Goal: Task Accomplishment & Management: Complete application form

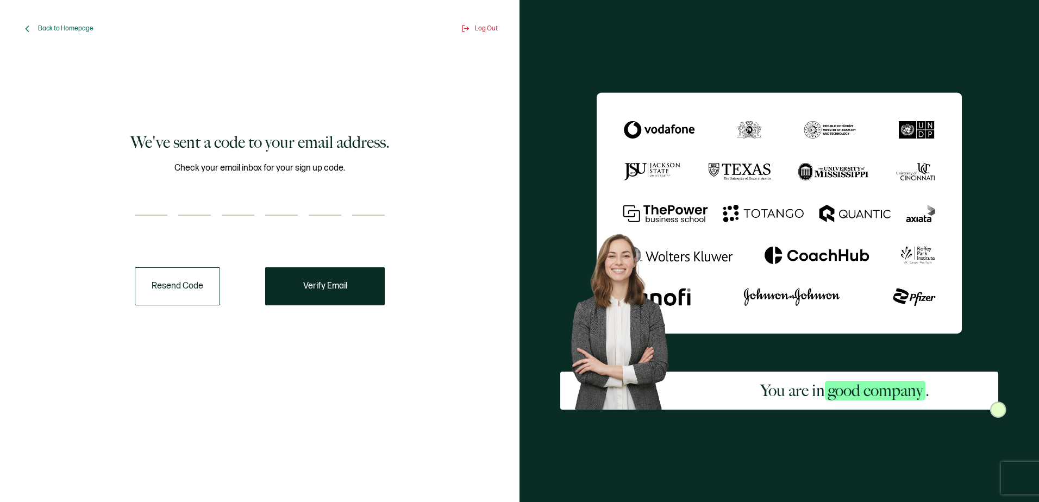
click at [262, 206] on div at bounding box center [260, 205] width 250 height 22
click at [165, 209] on input "number" at bounding box center [151, 205] width 33 height 22
paste input "8"
type input "8"
type input "1"
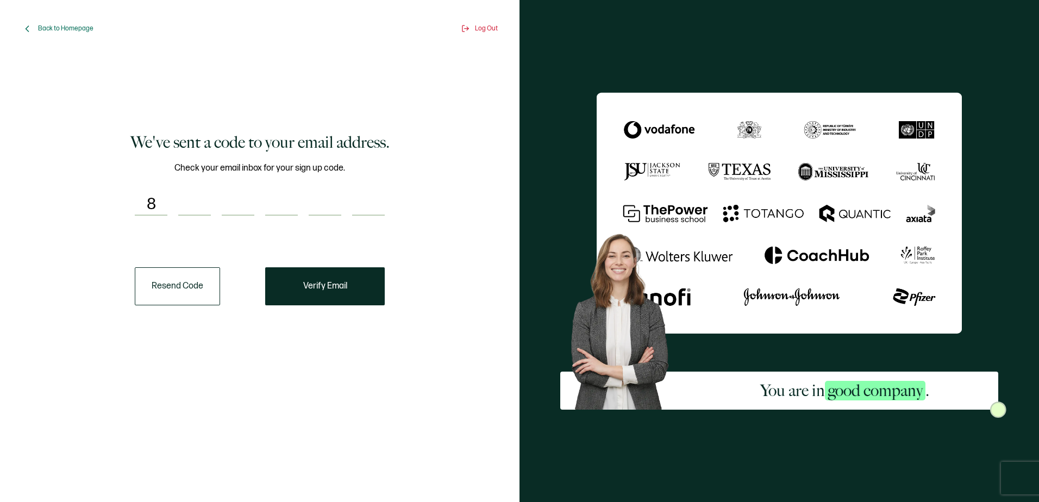
type input "5"
type input "6"
type input "9"
type input "1"
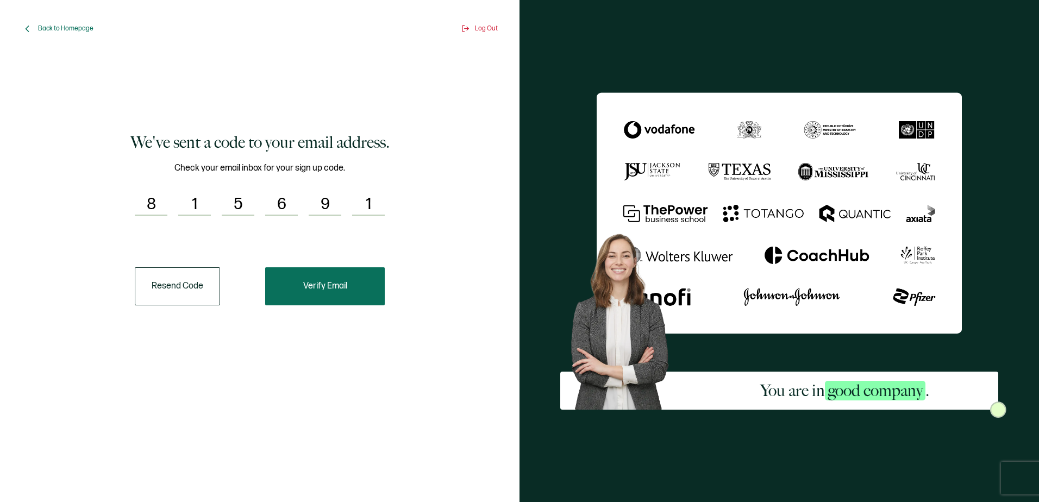
click at [368, 298] on button "Verify Email" at bounding box center [325, 286] width 120 height 38
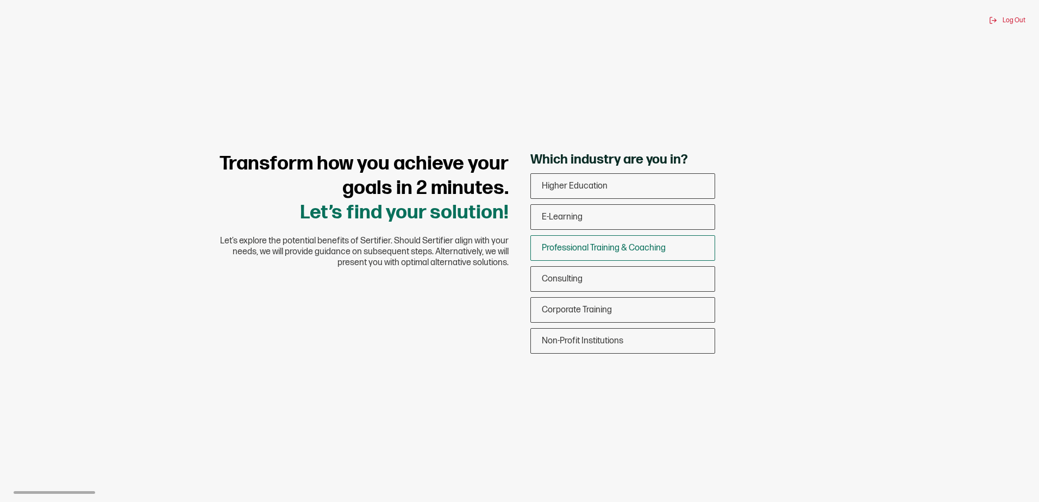
click at [645, 243] on span "Professional Training & Coaching" at bounding box center [604, 248] width 124 height 10
click at [0, 0] on input "Professional Training & Coaching" at bounding box center [0, 0] width 0 height 0
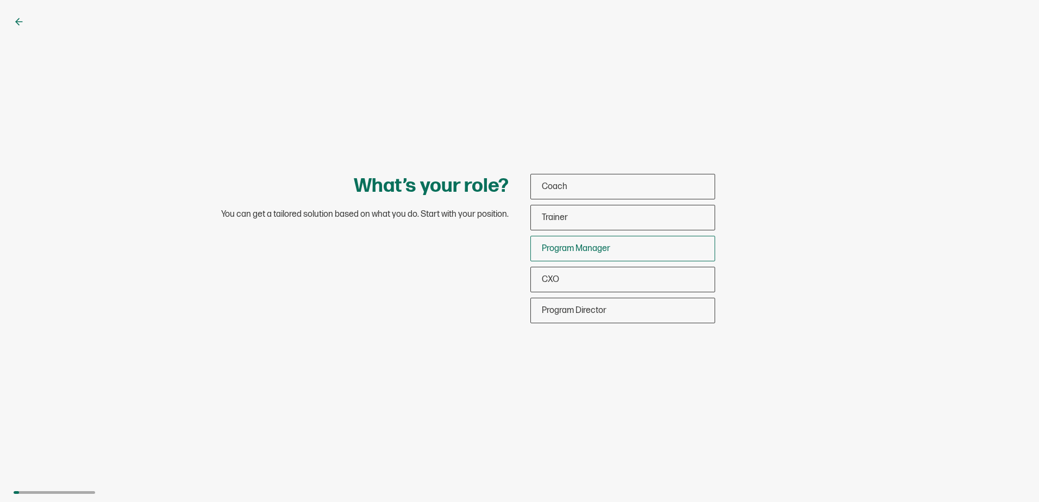
click at [656, 246] on div "Program Manager" at bounding box center [623, 249] width 184 height 26
click at [0, 0] on input "Program Manager" at bounding box center [0, 0] width 0 height 0
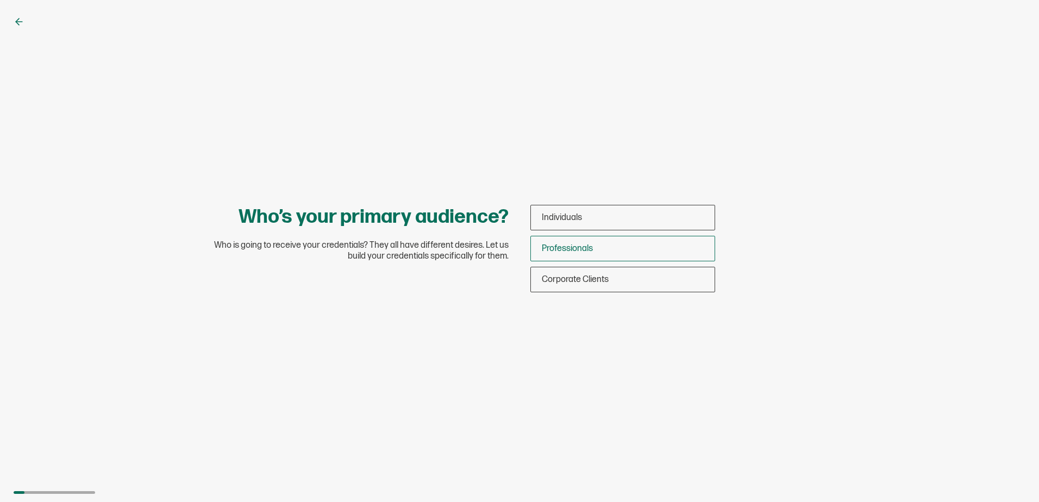
click at [624, 248] on div "Professionals" at bounding box center [623, 249] width 184 height 26
click at [0, 0] on input "Professionals" at bounding box center [0, 0] width 0 height 0
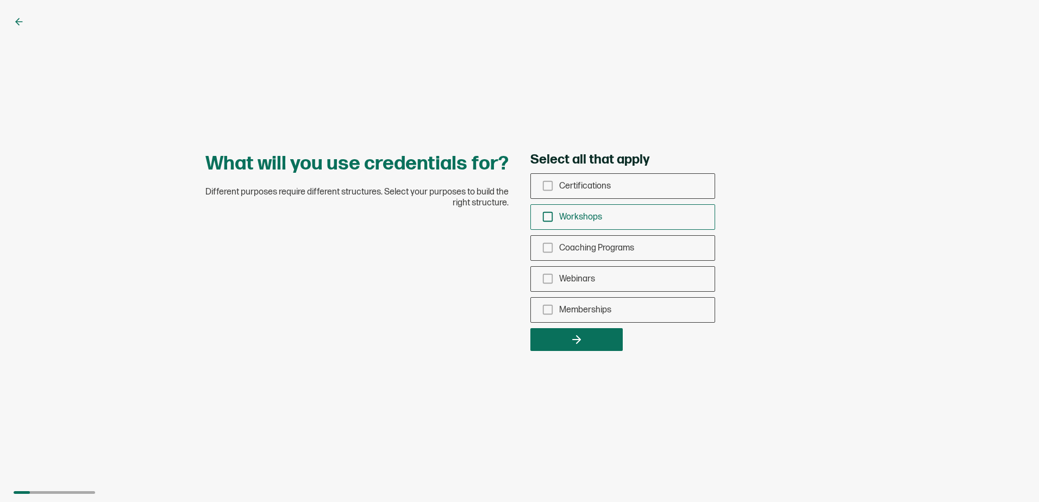
click at [550, 223] on div "Workshops" at bounding box center [623, 217] width 184 height 26
click at [0, 0] on input "Workshops" at bounding box center [0, 0] width 0 height 0
click at [552, 187] on rect "checkbox-group" at bounding box center [547, 185] width 9 height 9
click at [0, 0] on input "Certifications" at bounding box center [0, 0] width 0 height 0
click at [562, 253] on span "Coaching Programs" at bounding box center [596, 248] width 75 height 10
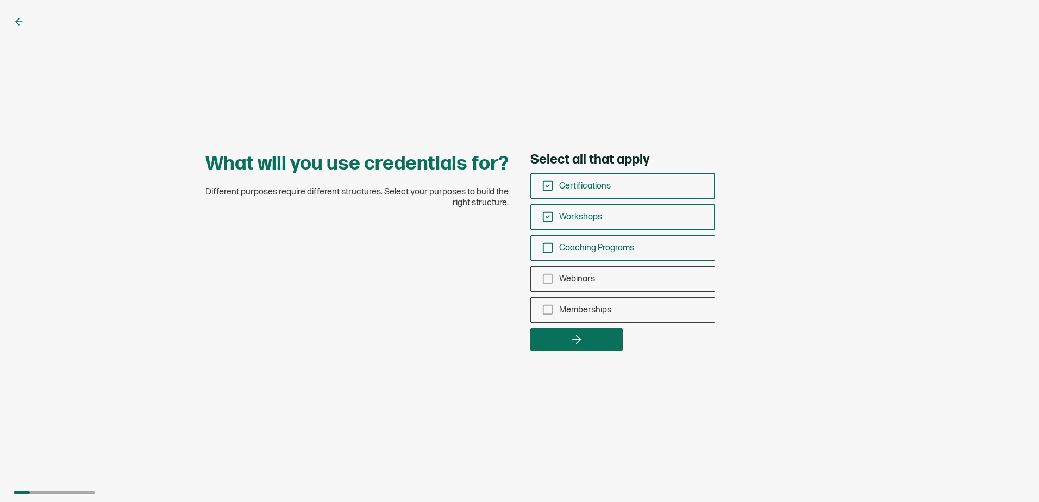
click at [0, 0] on input "Coaching Programs" at bounding box center [0, 0] width 0 height 0
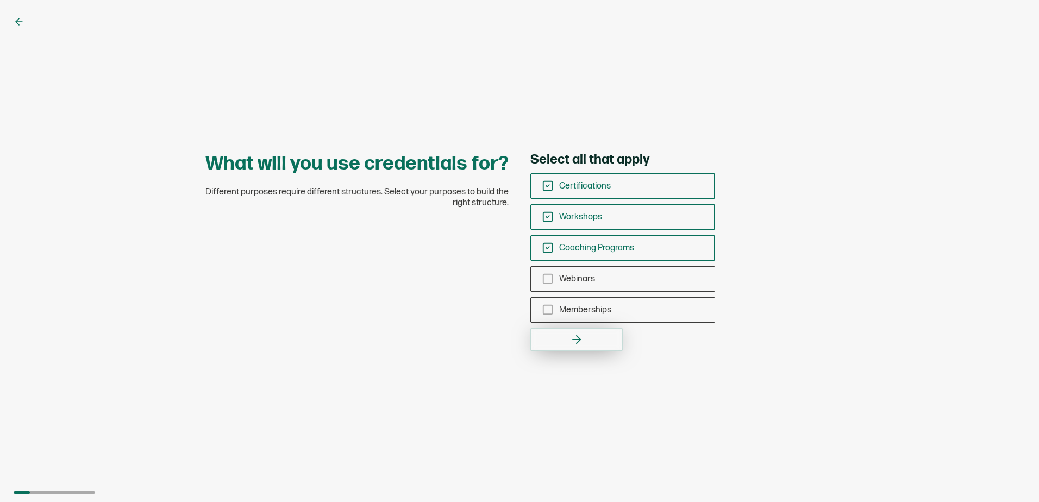
click at [582, 345] on icon "button" at bounding box center [576, 339] width 13 height 13
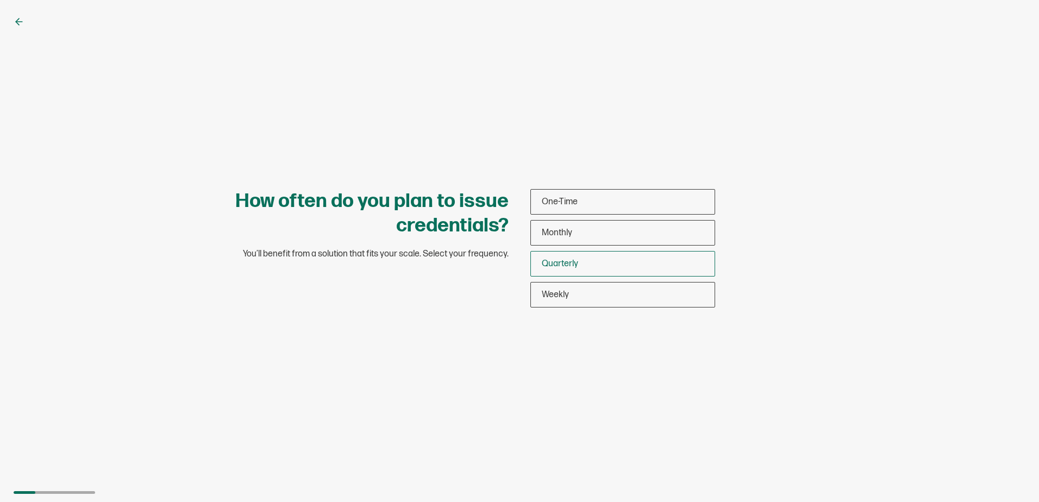
click at [562, 265] on span "Quarterly" at bounding box center [560, 264] width 36 height 10
click at [0, 0] on input "Quarterly" at bounding box center [0, 0] width 0 height 0
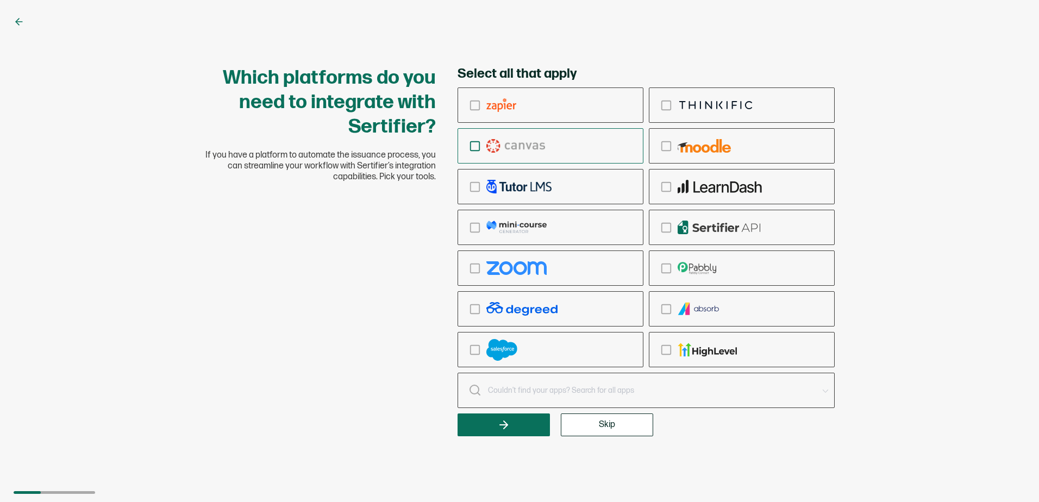
click at [519, 149] on img "checkbox-group" at bounding box center [515, 146] width 59 height 14
click at [0, 0] on input "checkbox-group" at bounding box center [0, 0] width 0 height 0
click at [611, 424] on span "Skip" at bounding box center [607, 425] width 16 height 9
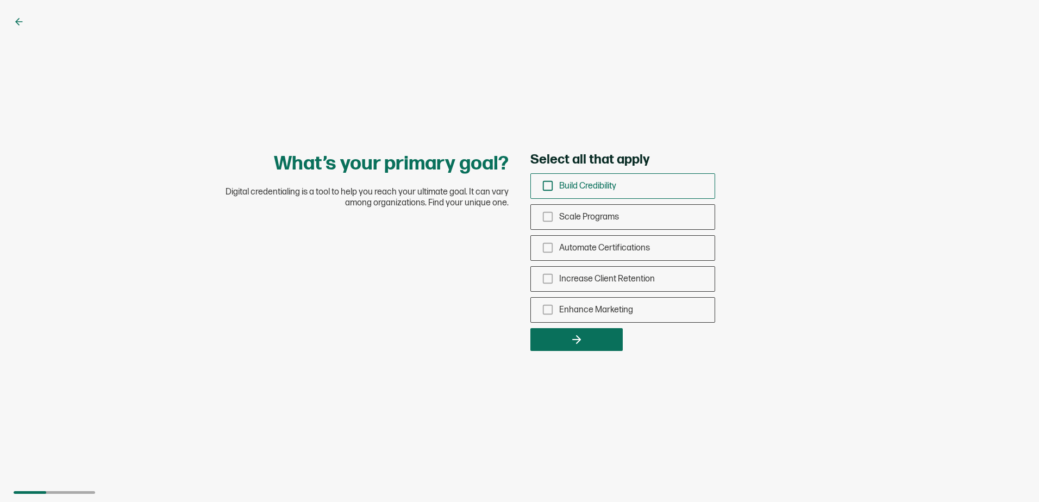
click at [574, 183] on span "Build Credibility" at bounding box center [587, 186] width 57 height 10
click at [0, 0] on input "Build Credibility" at bounding box center [0, 0] width 0 height 0
click at [572, 282] on span "Increase Client Retention" at bounding box center [607, 279] width 96 height 10
click at [0, 0] on input "Increase Client Retention" at bounding box center [0, 0] width 0 height 0
click at [582, 316] on div "Enhance Marketing" at bounding box center [623, 310] width 184 height 26
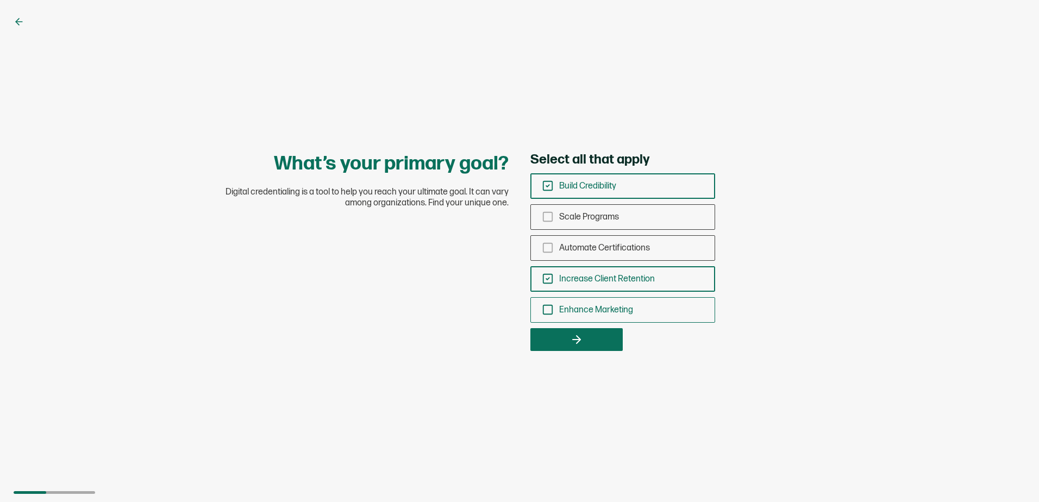
click at [0, 0] on input "Enhance Marketing" at bounding box center [0, 0] width 0 height 0
click at [583, 335] on button "button" at bounding box center [576, 339] width 92 height 23
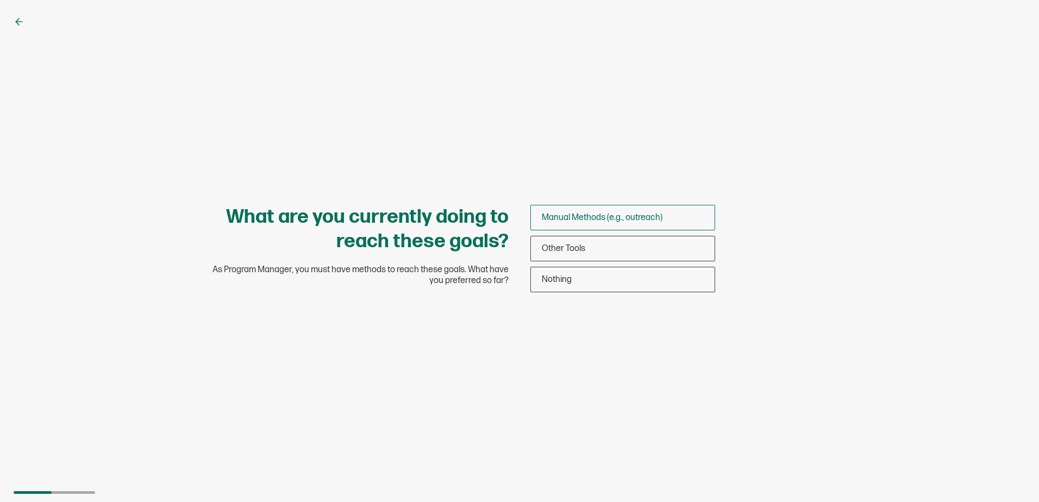
click at [566, 217] on span "Manual Methods (e.g., outreach)" at bounding box center [602, 217] width 121 height 10
click at [0, 0] on input "Manual Methods (e.g., outreach)" at bounding box center [0, 0] width 0 height 0
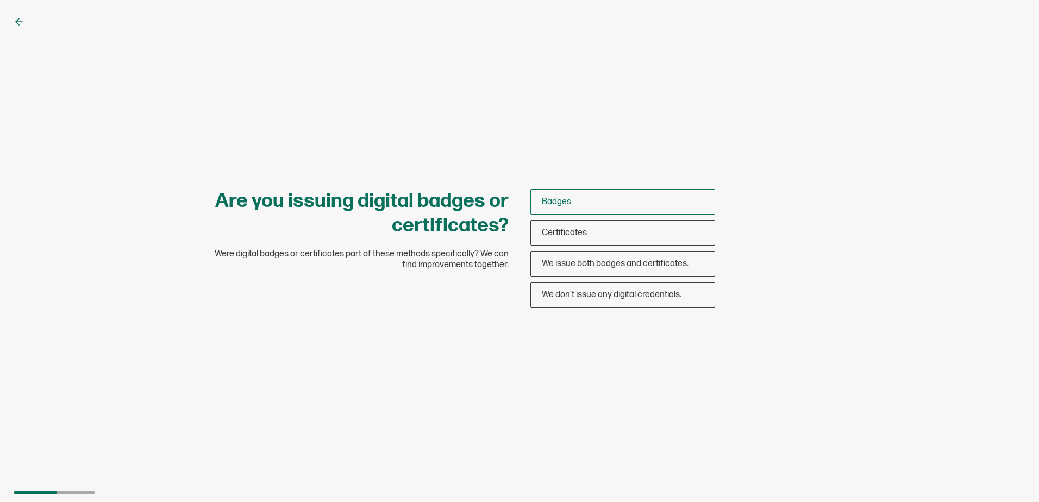
click at [573, 205] on div "Badges" at bounding box center [623, 202] width 184 height 26
click at [0, 0] on input "Badges" at bounding box center [0, 0] width 0 height 0
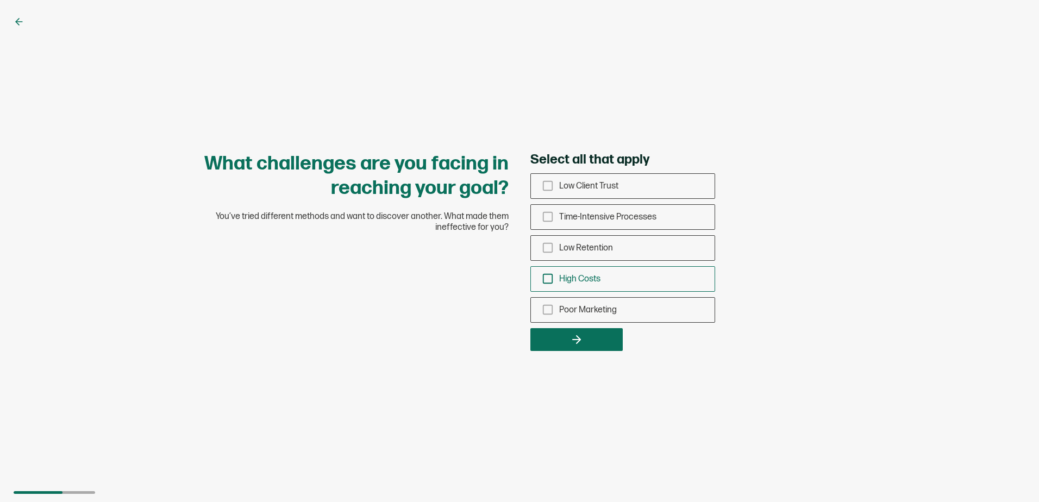
click at [584, 280] on span "High Costs" at bounding box center [579, 279] width 41 height 10
click at [0, 0] on input "High Costs" at bounding box center [0, 0] width 0 height 0
click at [617, 216] on span "Time-Intensive Processes" at bounding box center [607, 217] width 97 height 10
click at [0, 0] on input "Time-Intensive Processes" at bounding box center [0, 0] width 0 height 0
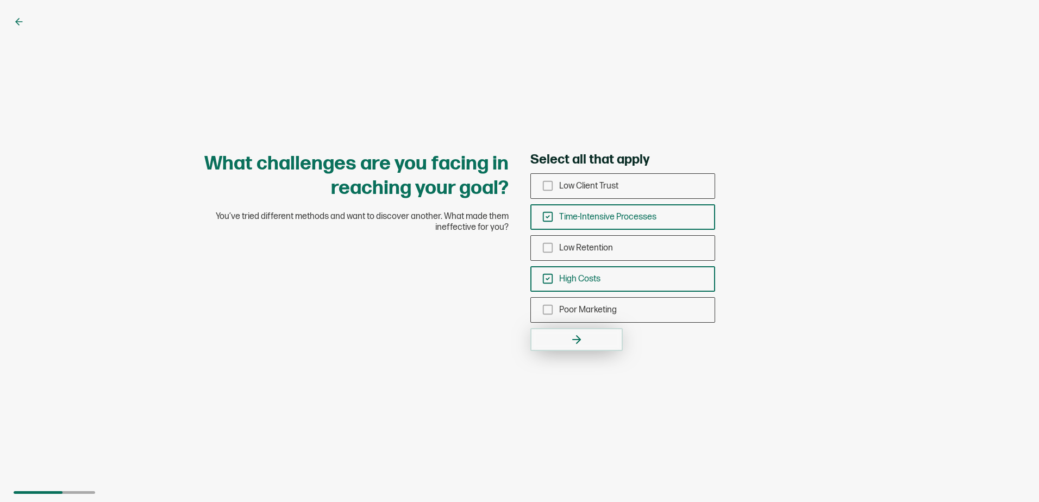
click at [604, 343] on button "button" at bounding box center [576, 339] width 92 height 23
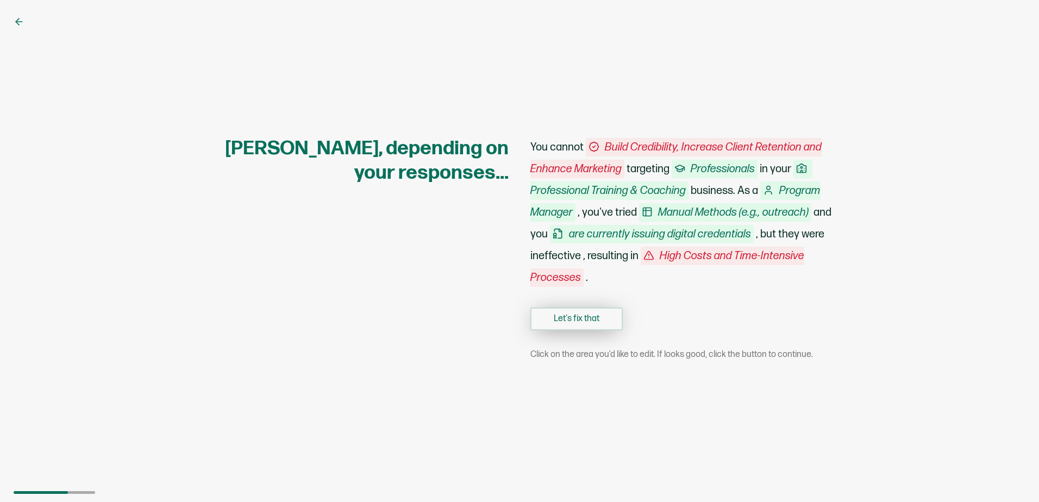
click at [603, 322] on button "Let's fix that" at bounding box center [576, 319] width 92 height 23
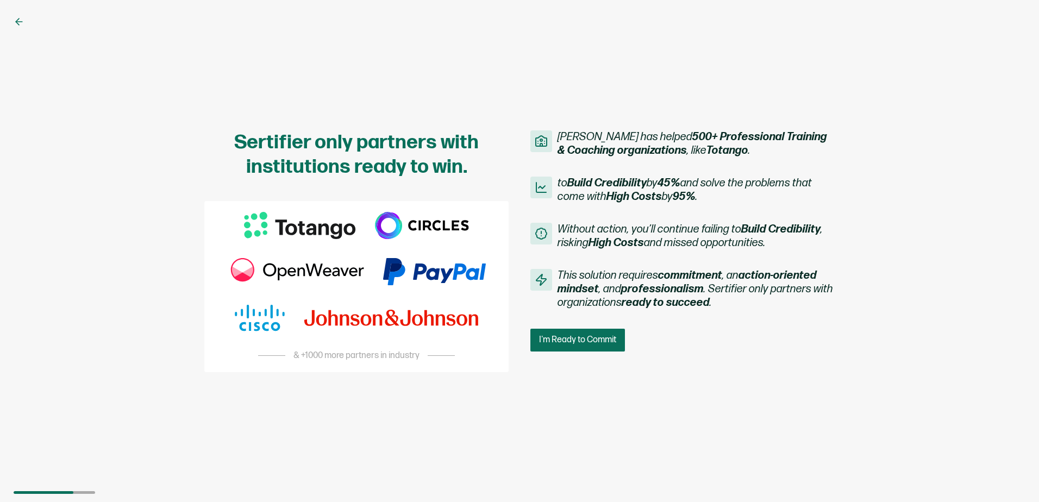
click at [715, 317] on div "Sertifier has helped 500+ Professional Training & Coaching organizations , like…" at bounding box center [682, 240] width 304 height 221
click at [580, 348] on button "I'm Ready to Commit" at bounding box center [578, 340] width 97 height 23
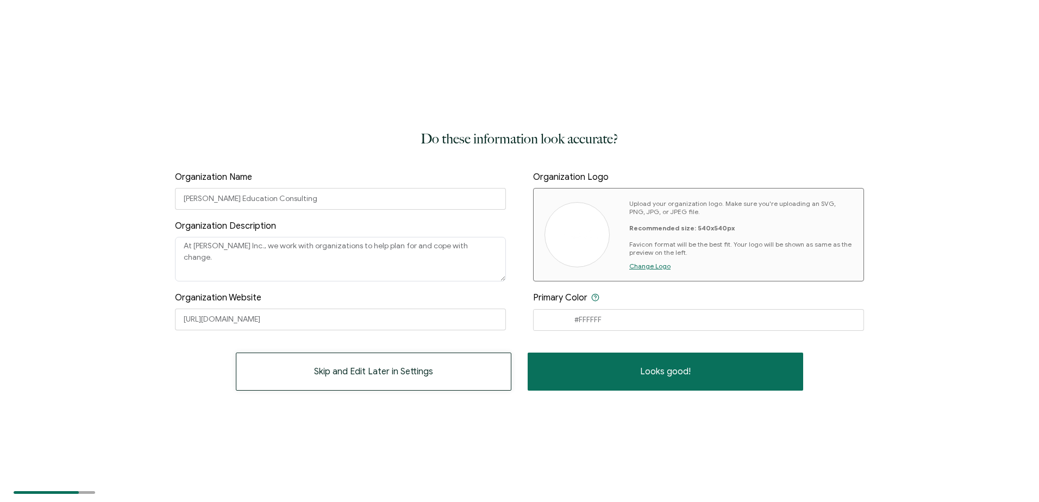
click at [416, 373] on span "Skip and Edit Later in Settings" at bounding box center [373, 371] width 119 height 9
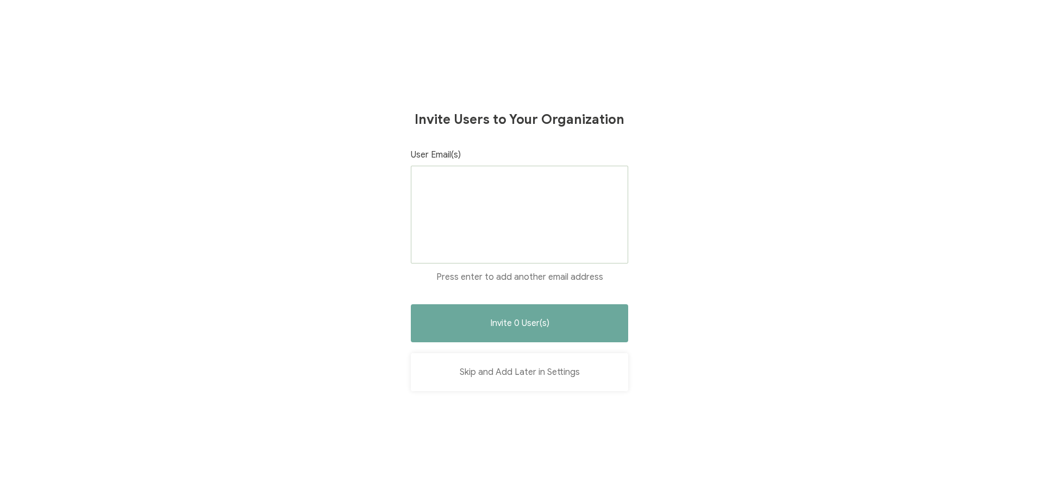
click at [512, 375] on button "Skip and Add Later in Settings" at bounding box center [519, 372] width 217 height 38
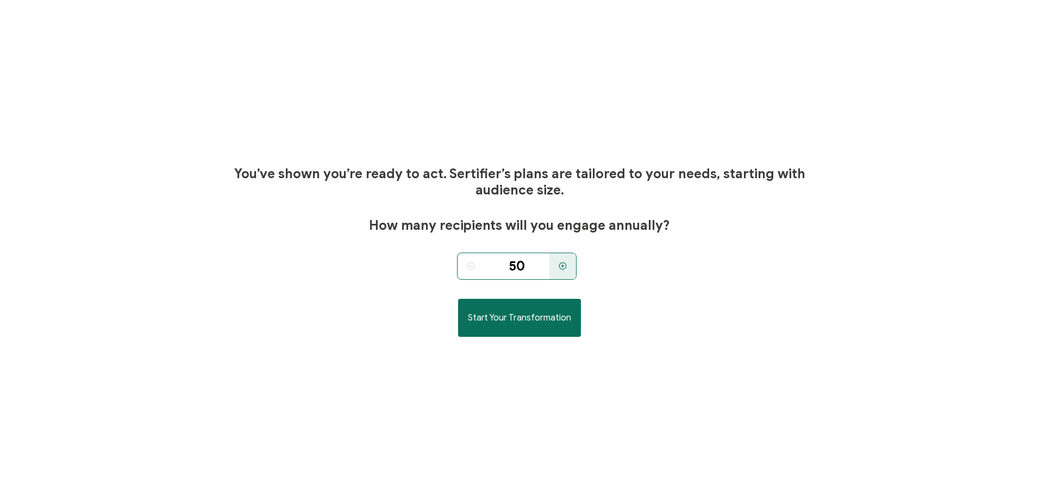
click at [566, 271] on div at bounding box center [562, 266] width 27 height 27
click at [475, 271] on div at bounding box center [470, 266] width 27 height 27
type input "50"
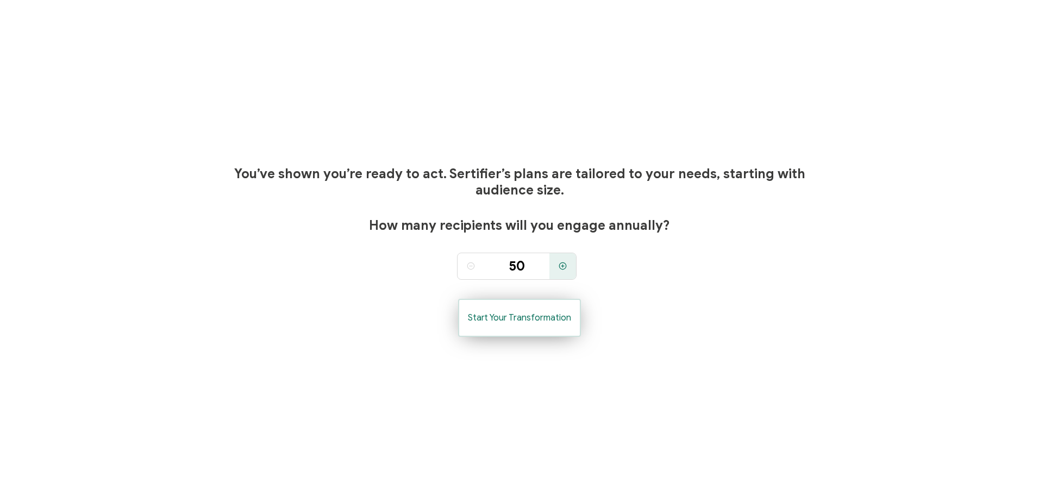
click at [549, 324] on button "Start Your Transformation" at bounding box center [519, 318] width 123 height 38
